Goal: Find specific page/section: Find specific page/section

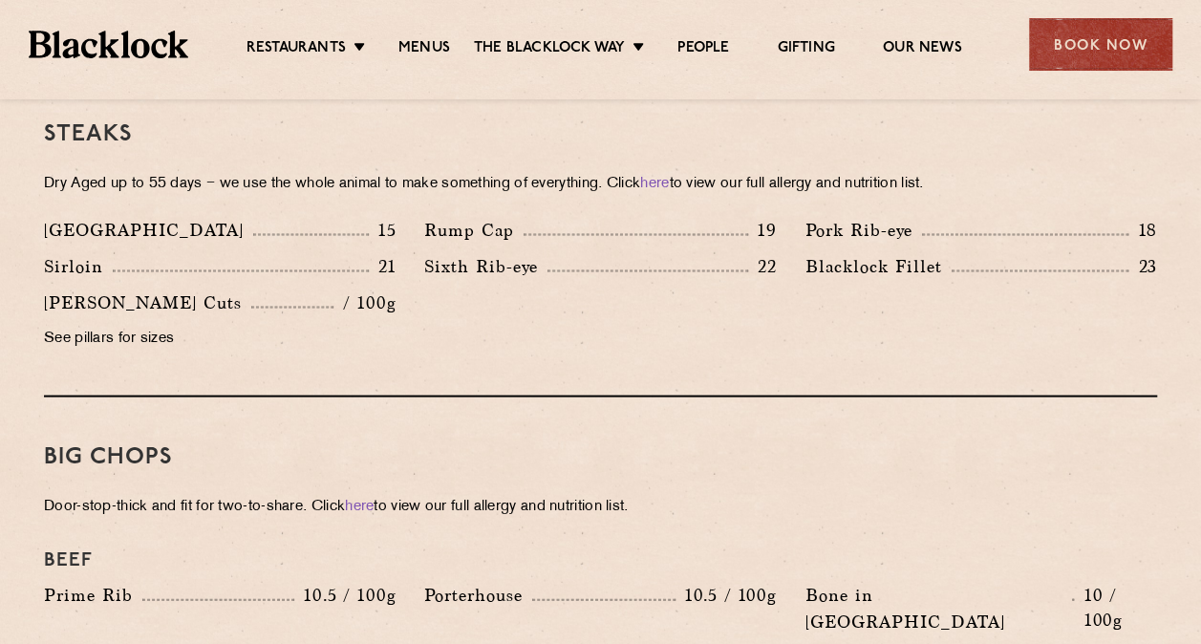
scroll to position [1719, 0]
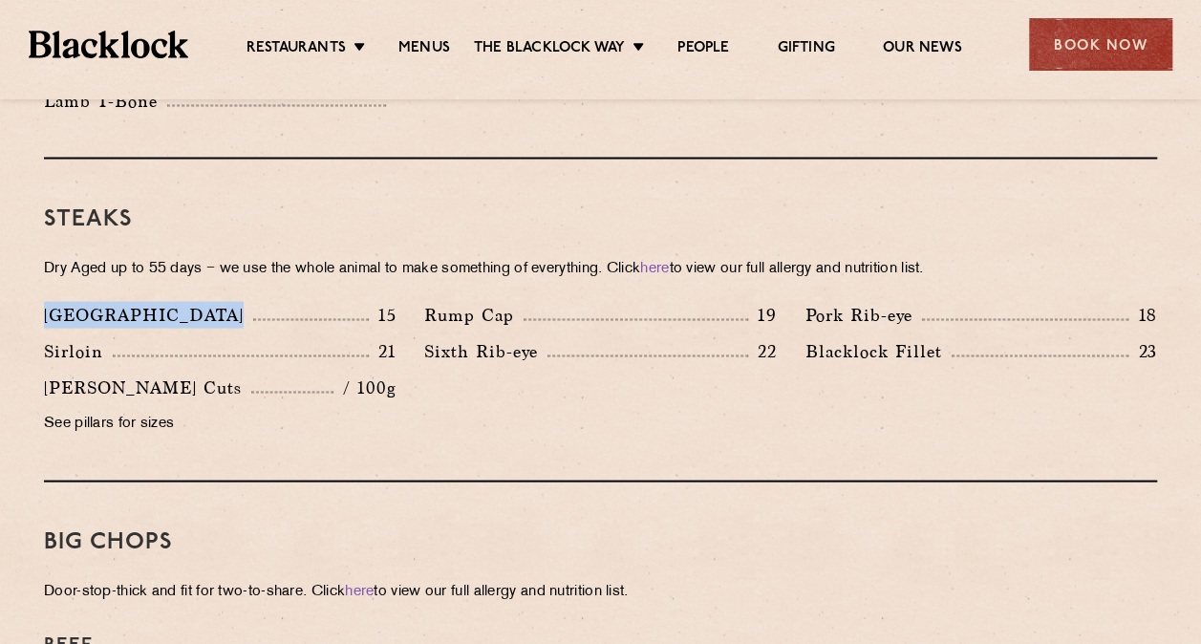
drag, startPoint x: 50, startPoint y: 294, endPoint x: 24, endPoint y: 294, distance: 25.8
click at [24, 294] on div "Pre Chop Bites [PERSON_NAME] Potted Meats & Kimchi 2 Egg & Anchovy 2 Cheese & P…" at bounding box center [600, 616] width 1161 height 2749
drag, startPoint x: 24, startPoint y: 294, endPoint x: 10, endPoint y: 349, distance: 56.3
click at [10, 349] on section "Pre Chop Bites [PERSON_NAME] Potted Meats & Kimchi 2 Egg & Anchovy 2 Cheese & P…" at bounding box center [600, 616] width 1201 height 2749
drag, startPoint x: 111, startPoint y: 315, endPoint x: 38, endPoint y: 322, distance: 72.9
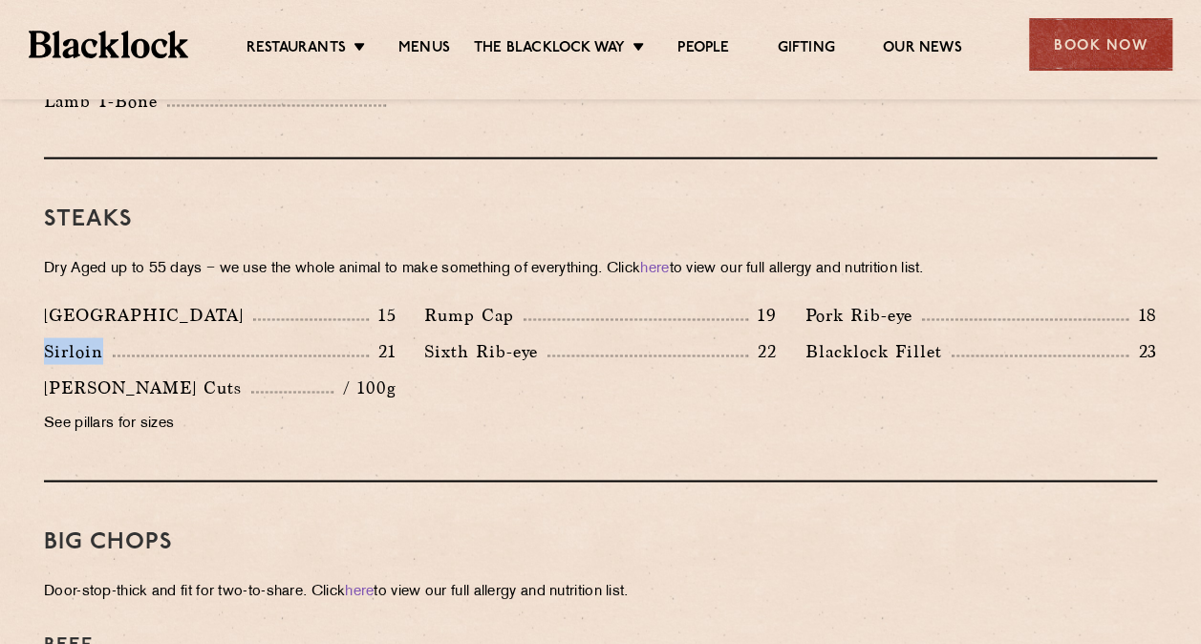
click at [38, 337] on div "Sirloin 21" at bounding box center [220, 355] width 380 height 36
click at [502, 374] on div "Denver 15 Rump Cap 19 Pork Rib-eye 18 Sirloin 21 Sixth Rib-eye 22 [PERSON_NAME]…" at bounding box center [600, 373] width 1141 height 145
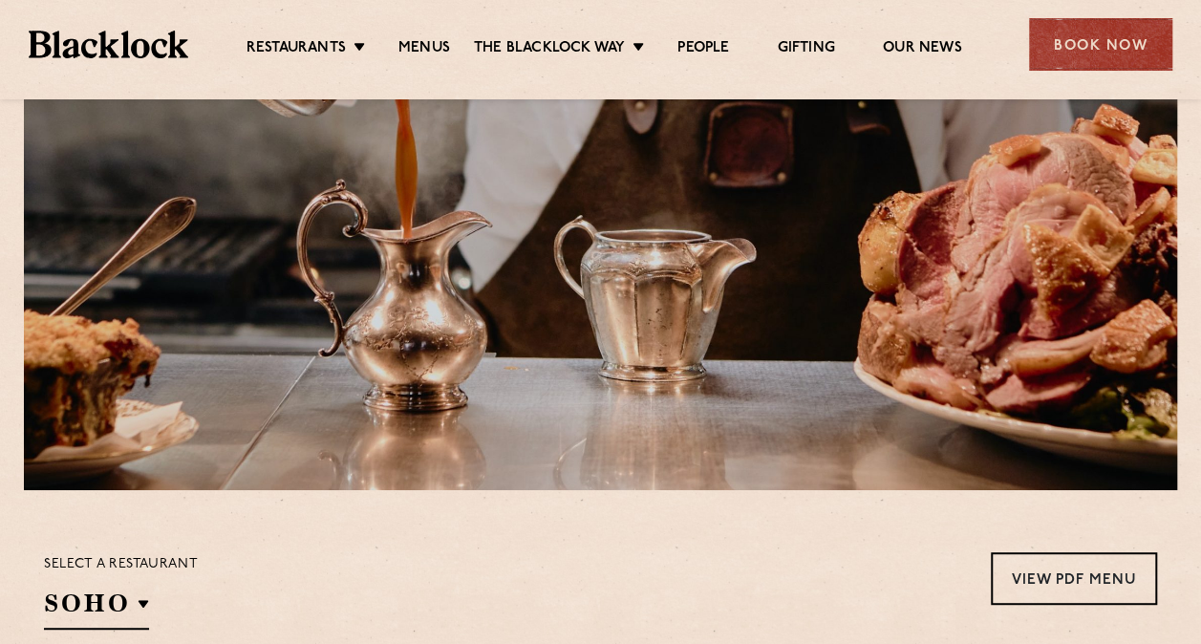
scroll to position [287, 0]
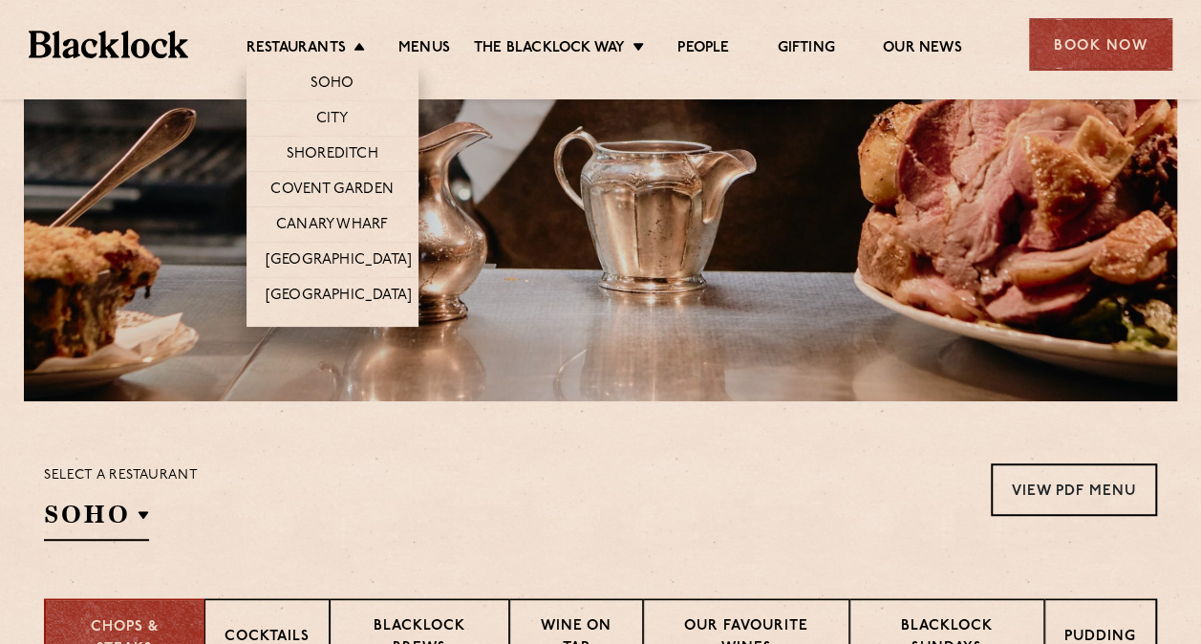
click at [336, 245] on li "[GEOGRAPHIC_DATA]" at bounding box center [332, 259] width 172 height 35
click at [339, 266] on link "[GEOGRAPHIC_DATA]" at bounding box center [339, 261] width 146 height 21
